Goal: Task Accomplishment & Management: Manage account settings

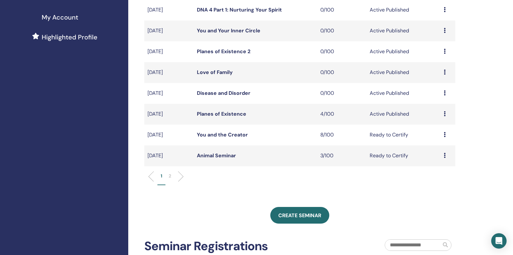
scroll to position [152, 0]
click at [204, 118] on link "Planes of Existence" at bounding box center [221, 114] width 49 height 7
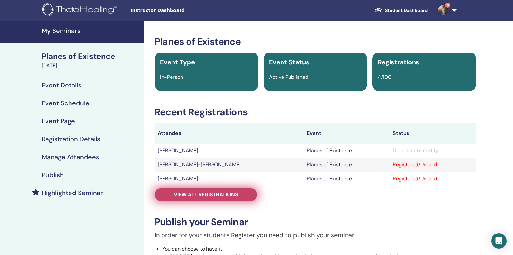
click at [191, 192] on span "View all registrations" at bounding box center [206, 194] width 64 height 7
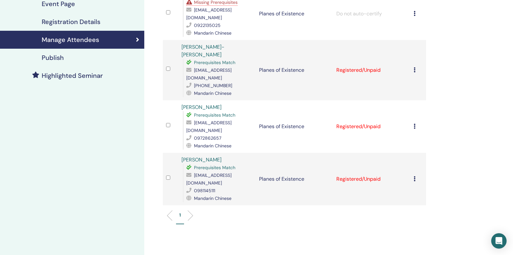
scroll to position [79, 0]
